Goal: Transaction & Acquisition: Purchase product/service

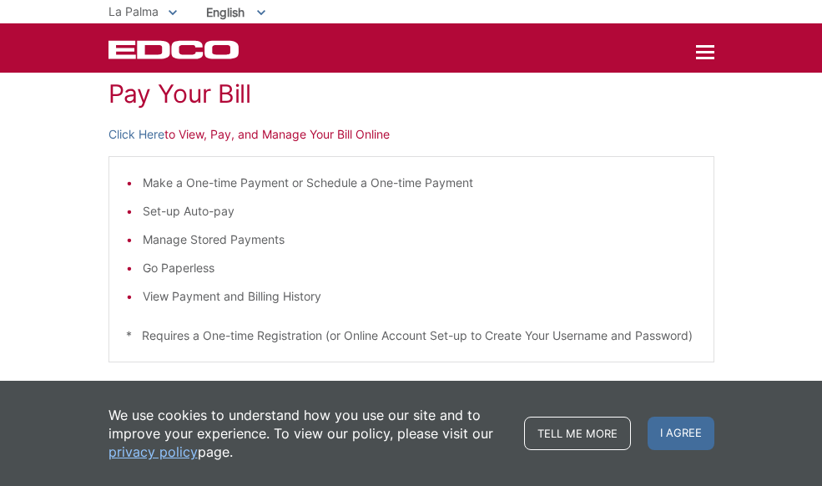
scroll to position [167, 0]
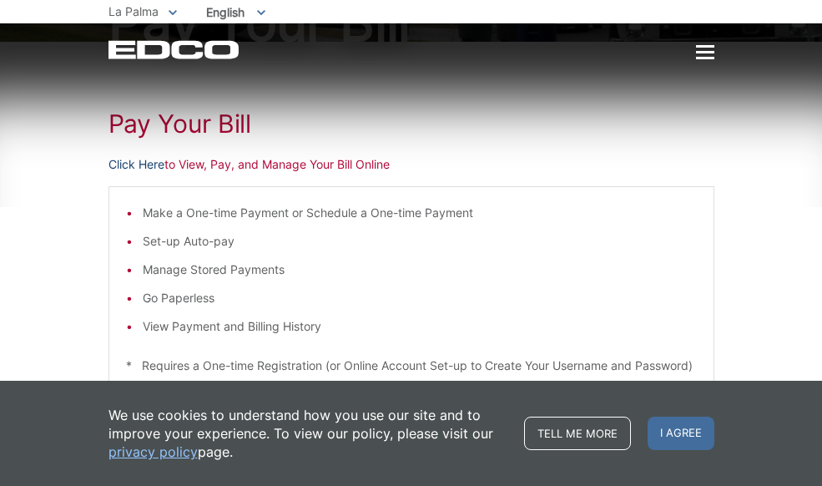
click at [133, 166] on link "Click Here" at bounding box center [137, 164] width 56 height 18
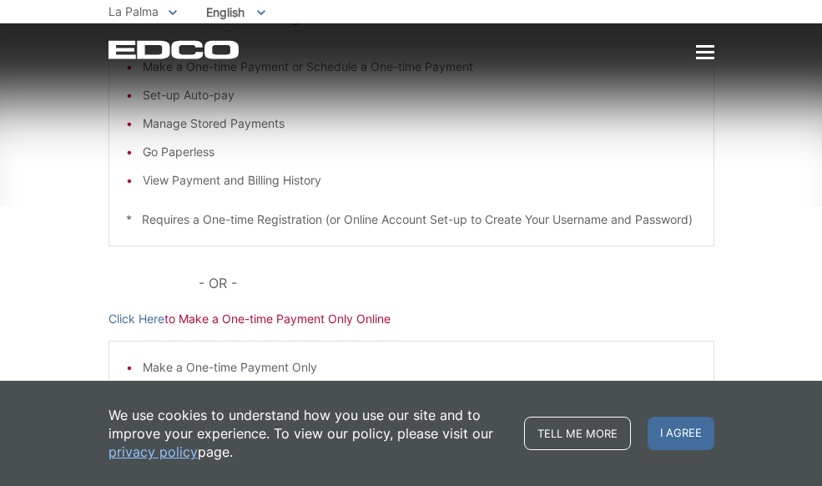
scroll to position [439, 0]
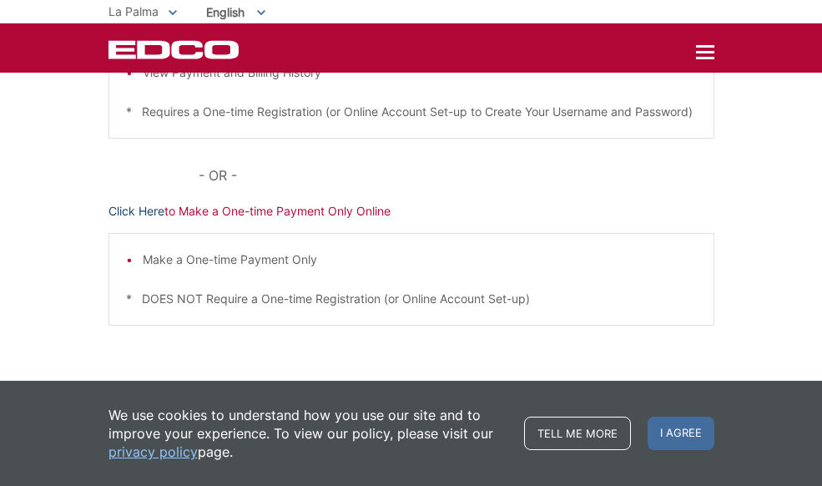
click at [139, 213] on link "Click Here" at bounding box center [137, 211] width 56 height 18
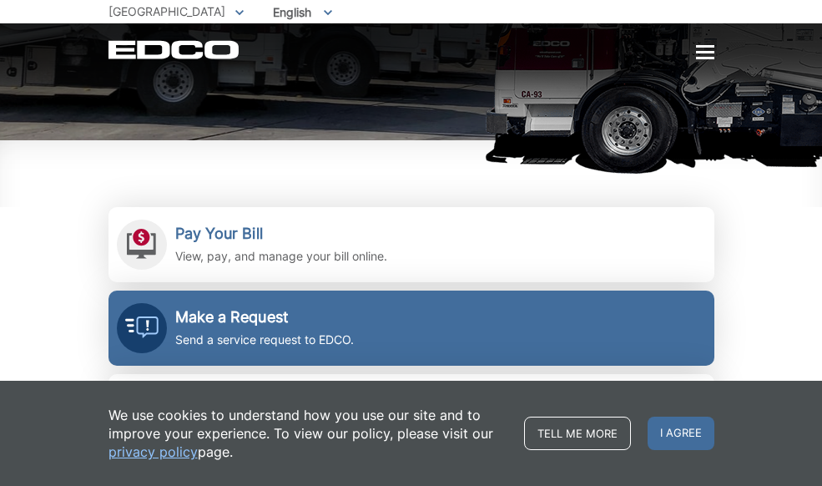
scroll to position [250, 0]
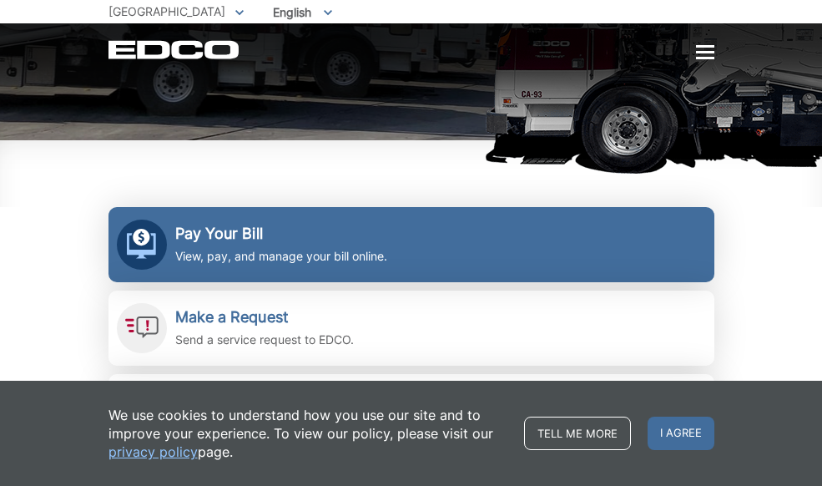
click at [231, 258] on p "View, pay, and manage your bill online." at bounding box center [281, 256] width 212 height 18
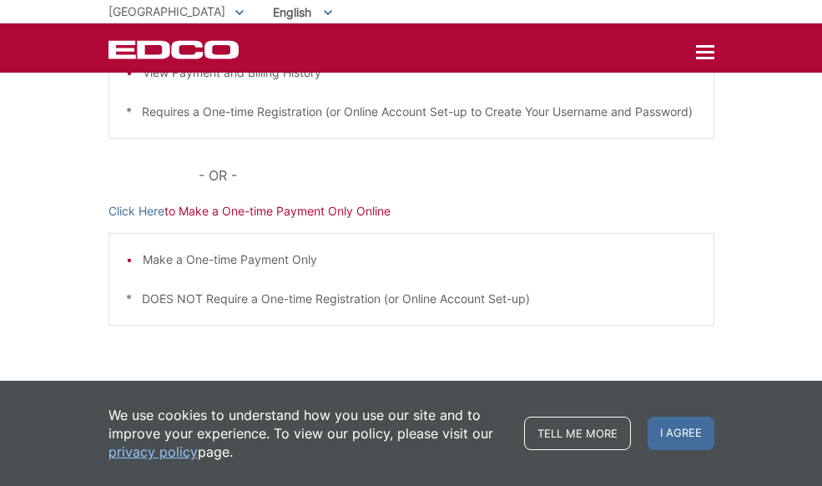
scroll to position [439, 0]
click at [136, 212] on link "Click Here" at bounding box center [137, 211] width 56 height 18
